Goal: Task Accomplishment & Management: Use online tool/utility

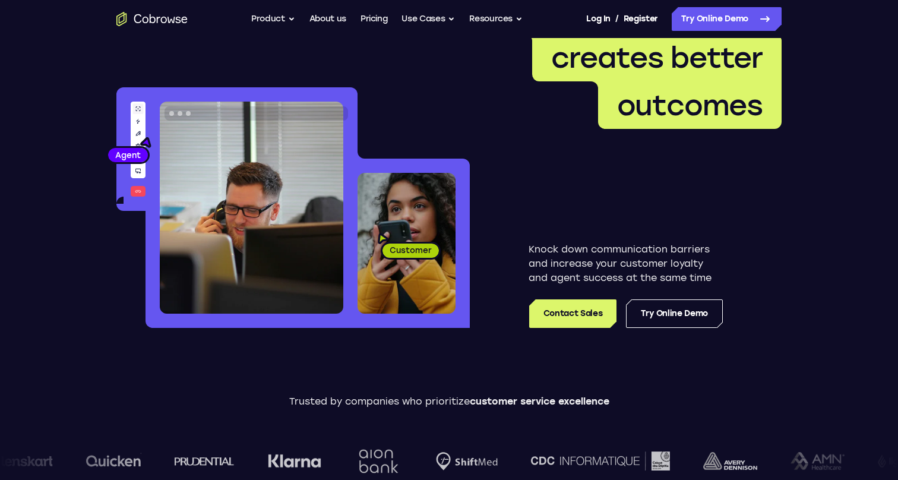
scroll to position [21, 0]
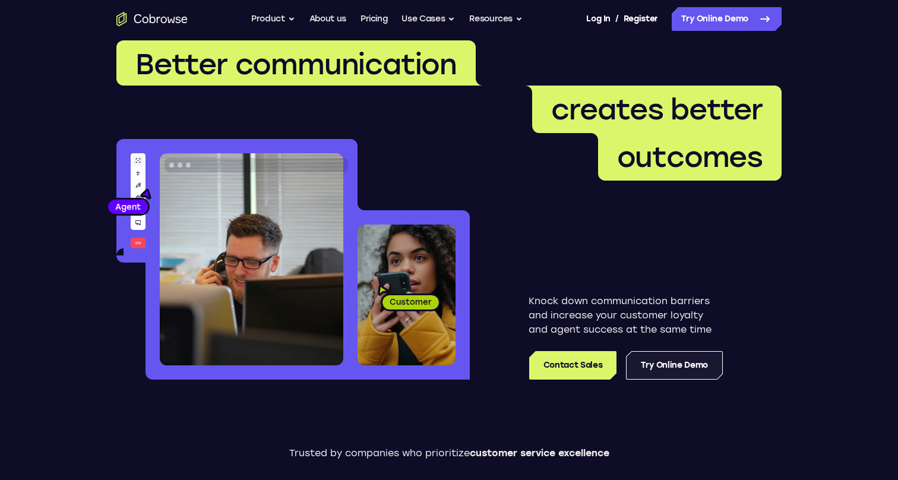
click at [651, 371] on link "Try Online Demo" at bounding box center [674, 365] width 97 height 28
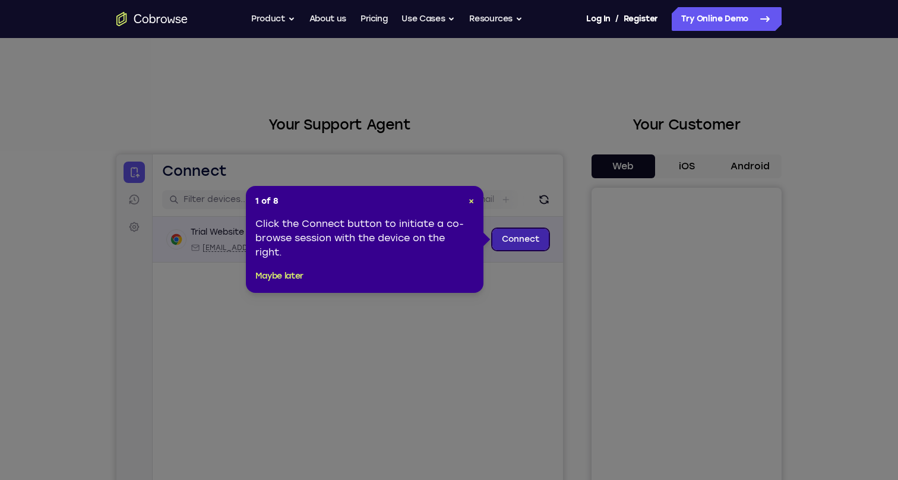
click at [519, 235] on link "Connect" at bounding box center [520, 239] width 56 height 21
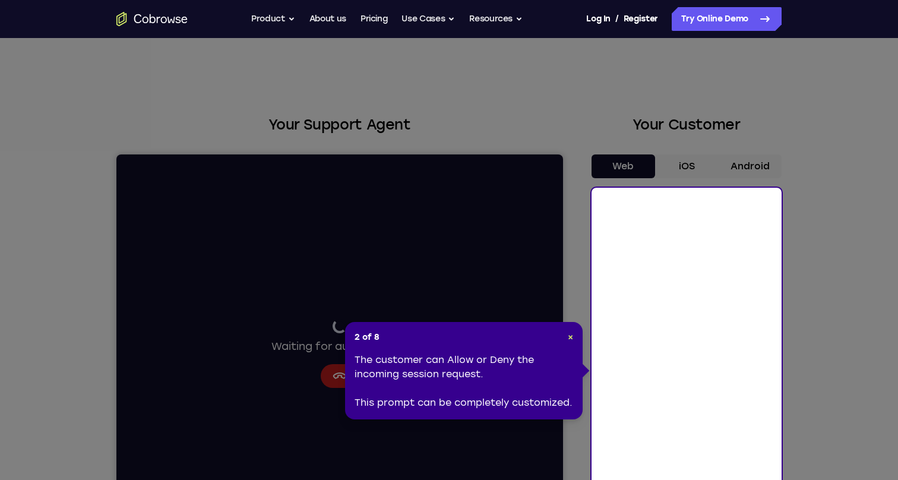
click at [575, 338] on div "2 of 8 × The customer can Allow or Deny the incoming session request. This prom…" at bounding box center [463, 370] width 237 height 97
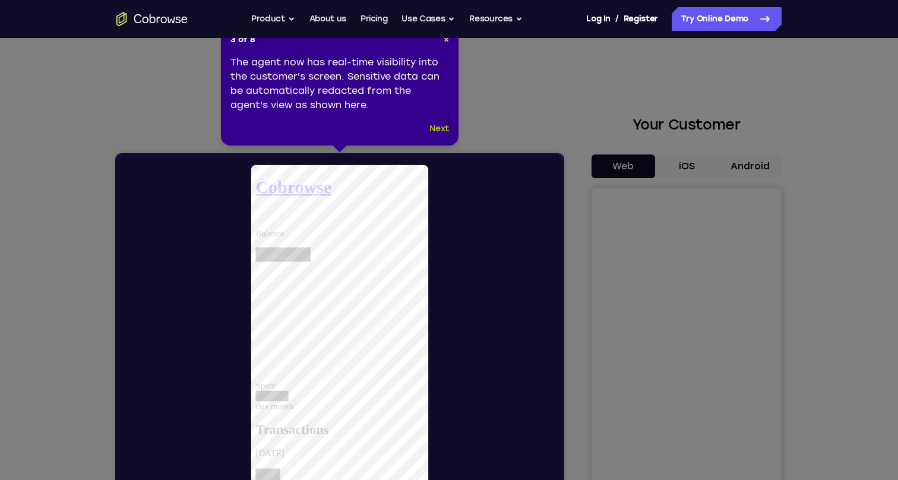
click at [442, 129] on button "Next" at bounding box center [439, 129] width 20 height 14
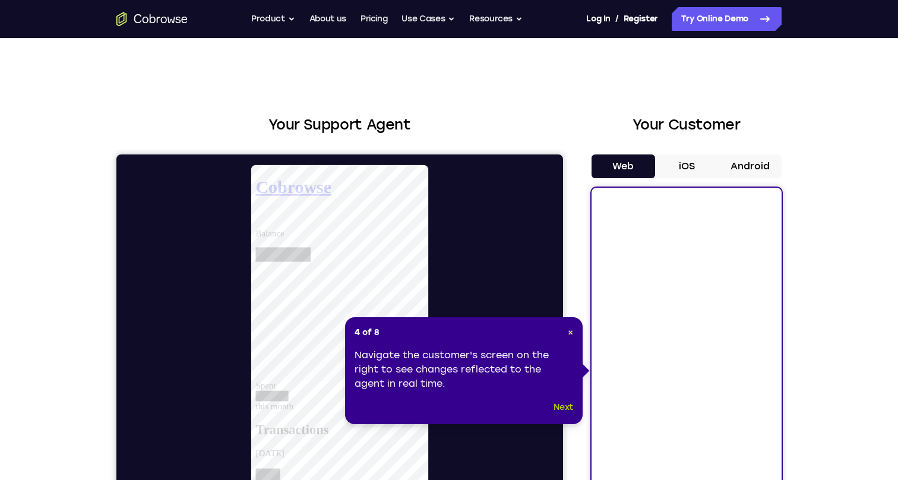
click at [561, 407] on button "Next" at bounding box center [563, 407] width 20 height 14
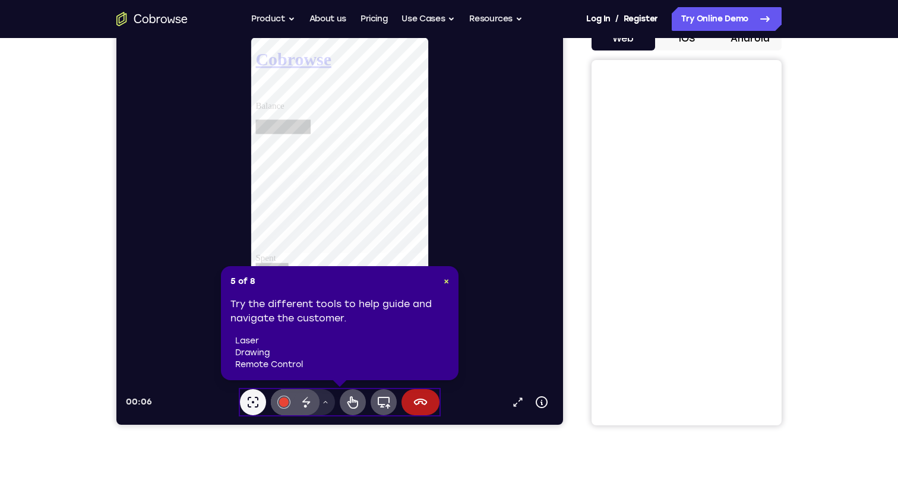
scroll to position [129, 0]
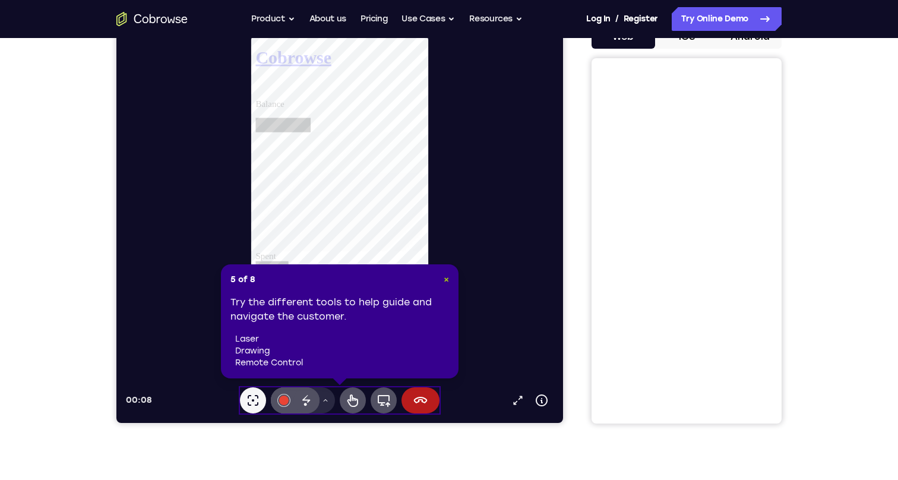
click at [445, 276] on span "×" at bounding box center [446, 279] width 5 height 10
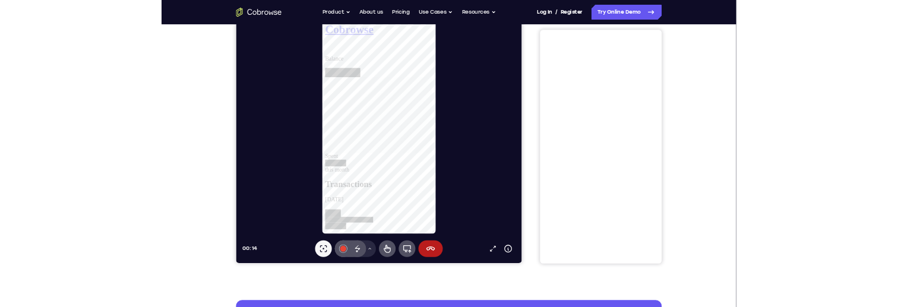
scroll to position [134, 0]
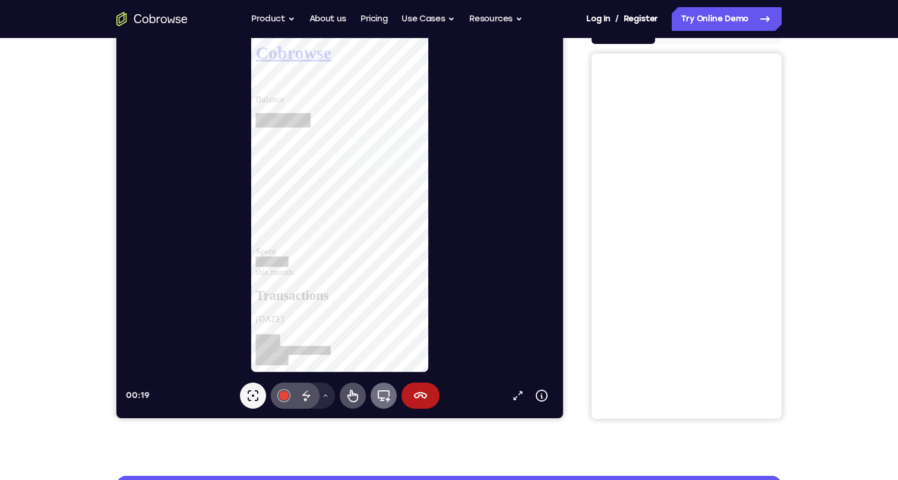
click at [381, 397] on icon at bounding box center [384, 396] width 12 height 12
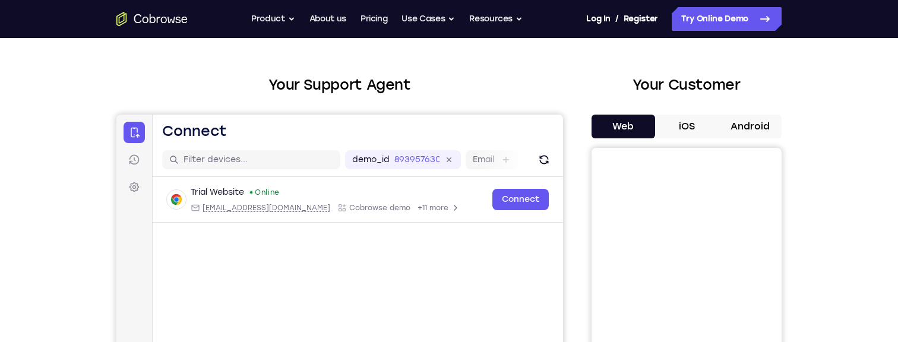
scroll to position [0, 0]
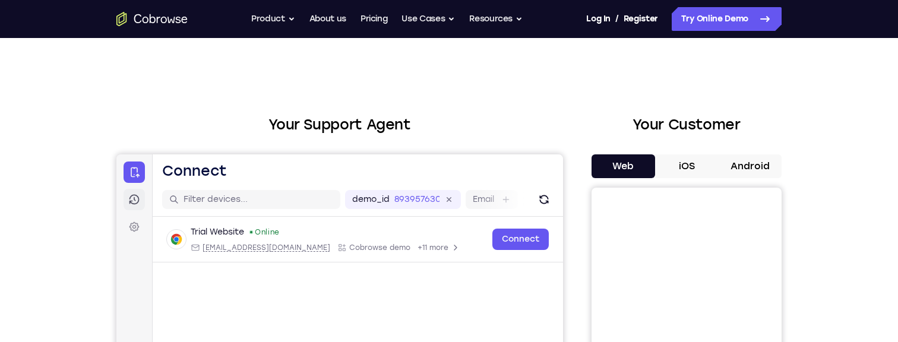
click at [126, 201] on link "Sessions" at bounding box center [133, 199] width 21 height 21
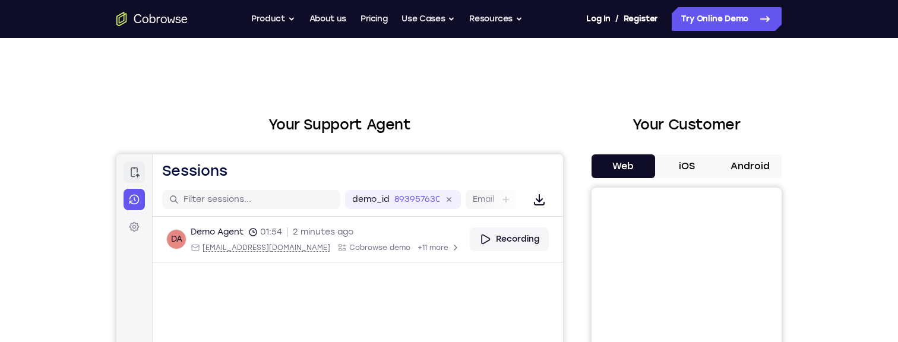
click at [132, 170] on icon at bounding box center [134, 172] width 12 height 12
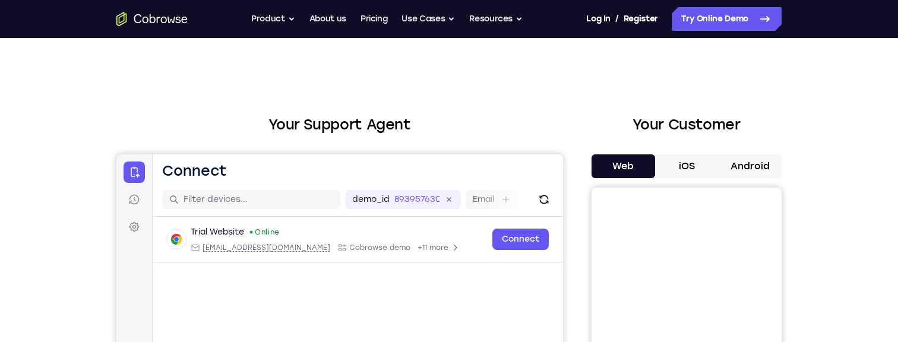
click at [688, 166] on button "iOS" at bounding box center [687, 166] width 64 height 24
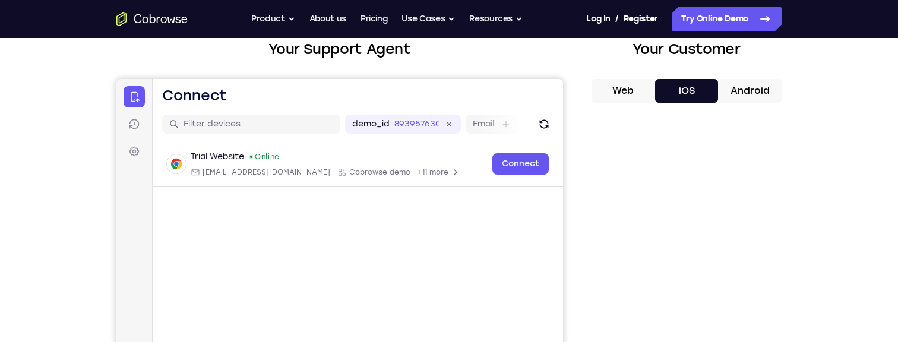
scroll to position [72, 0]
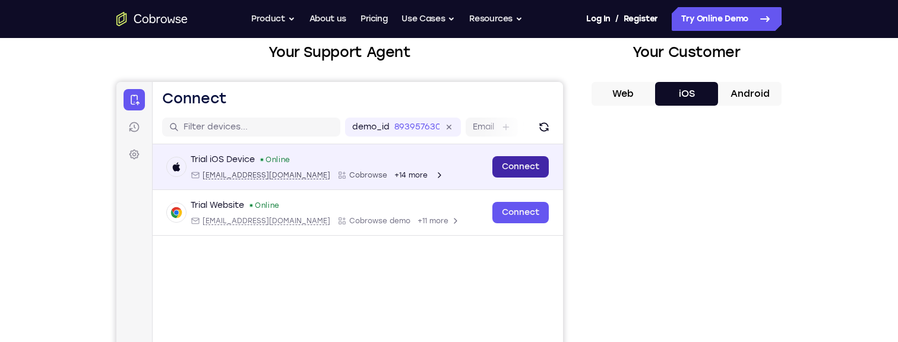
click at [512, 165] on link "Connect" at bounding box center [520, 166] width 56 height 21
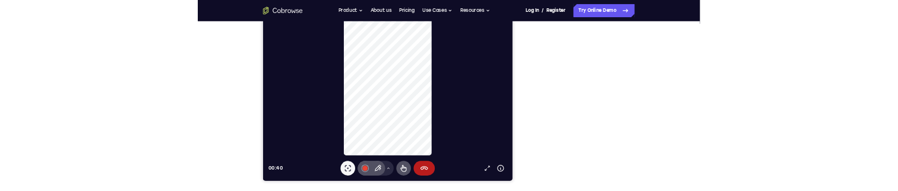
scroll to position [227, 0]
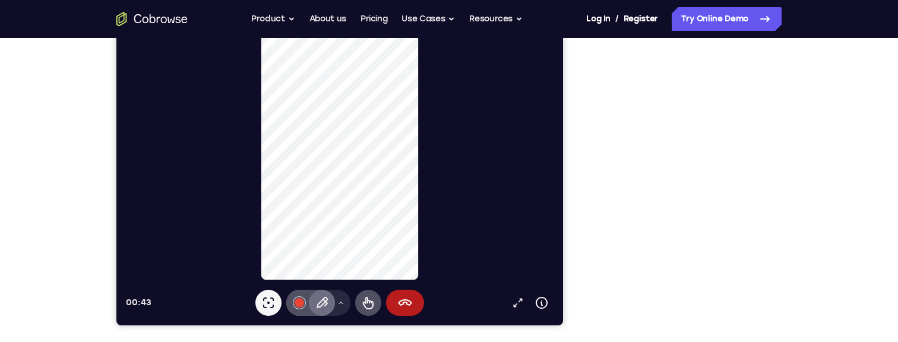
click at [320, 308] on icon at bounding box center [322, 303] width 14 height 14
click at [268, 302] on icon at bounding box center [268, 302] width 11 height 11
